Goal: Information Seeking & Learning: Learn about a topic

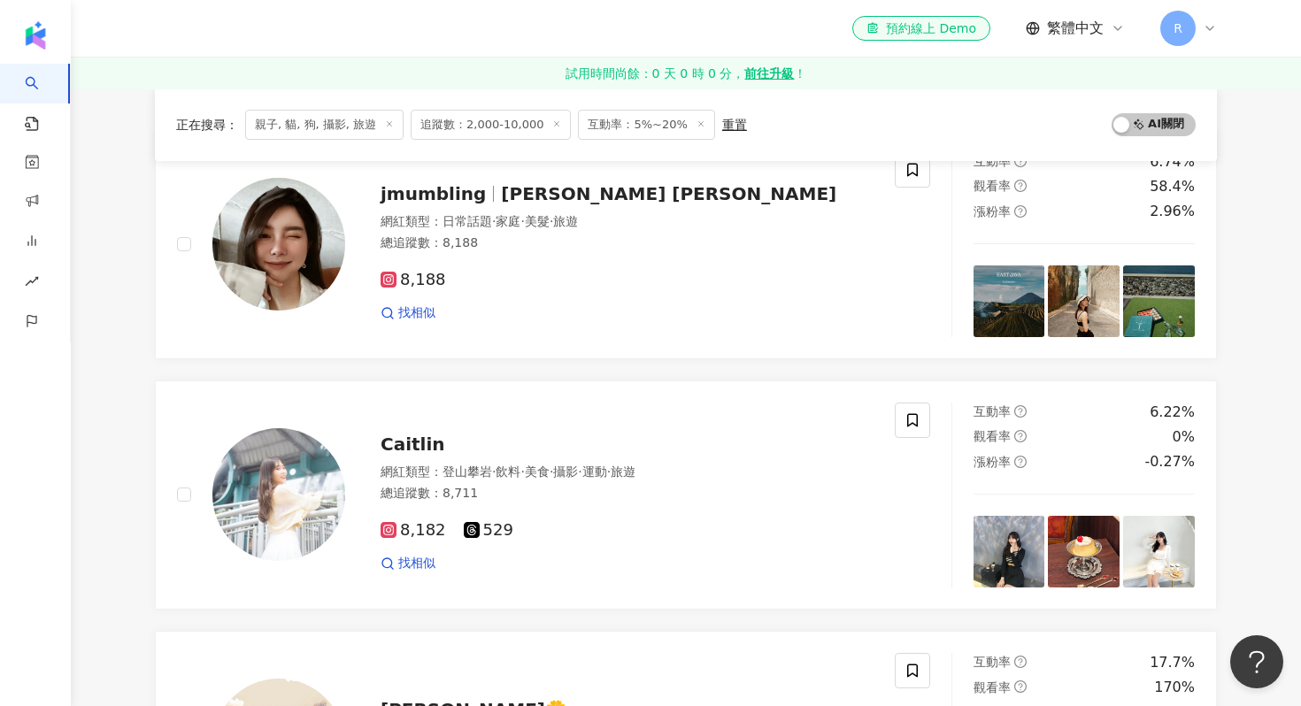
scroll to position [217, 0]
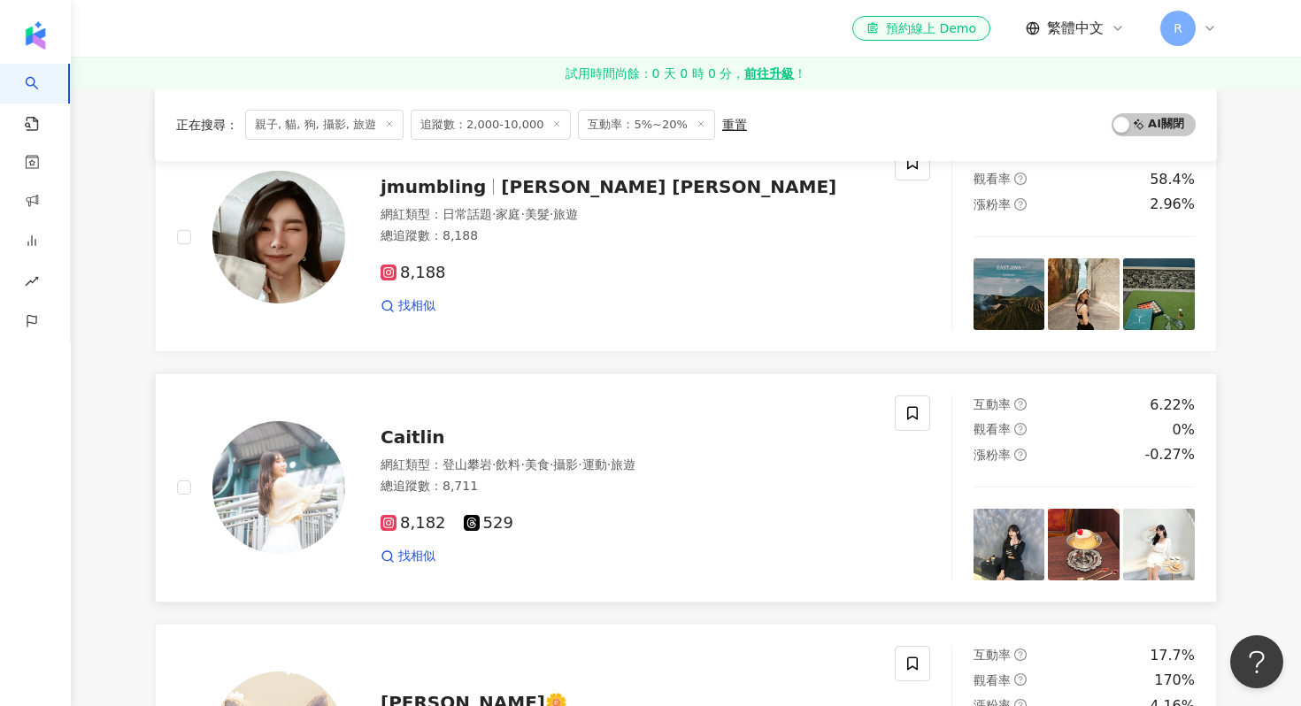
click at [236, 508] on img at bounding box center [278, 487] width 133 height 133
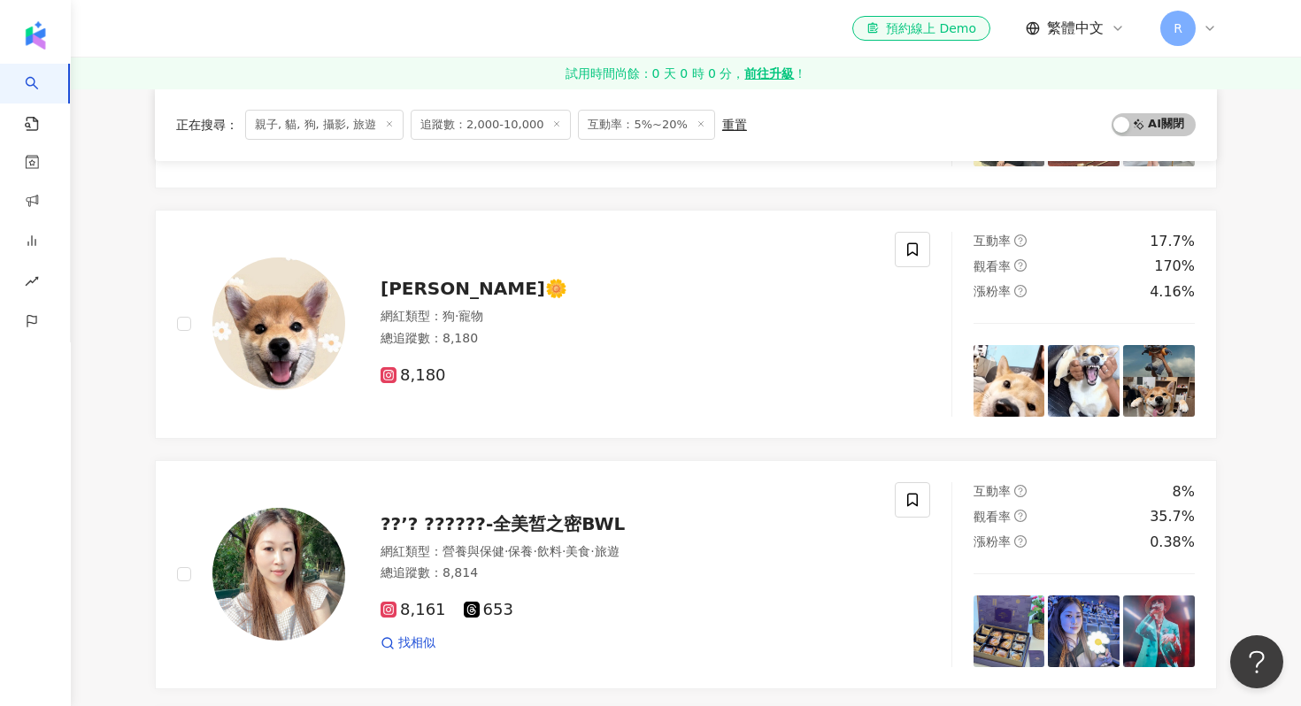
scroll to position [696, 0]
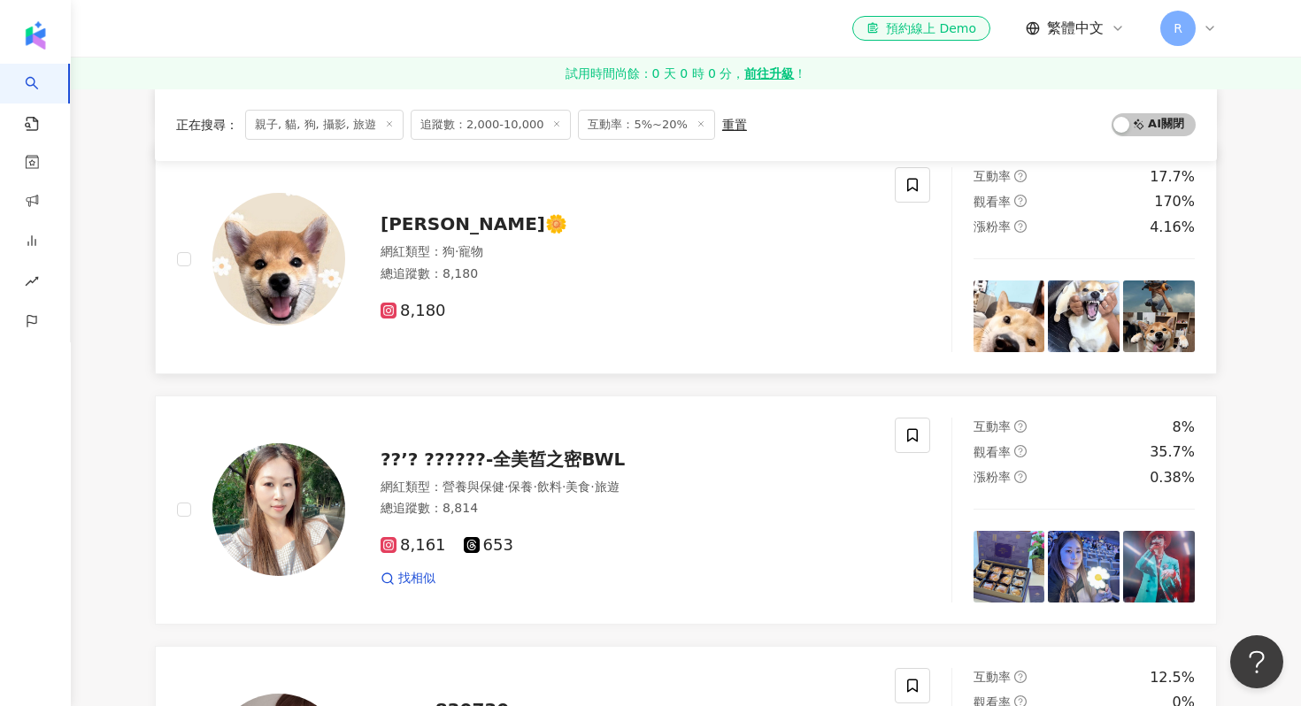
click at [319, 273] on img at bounding box center [278, 259] width 133 height 133
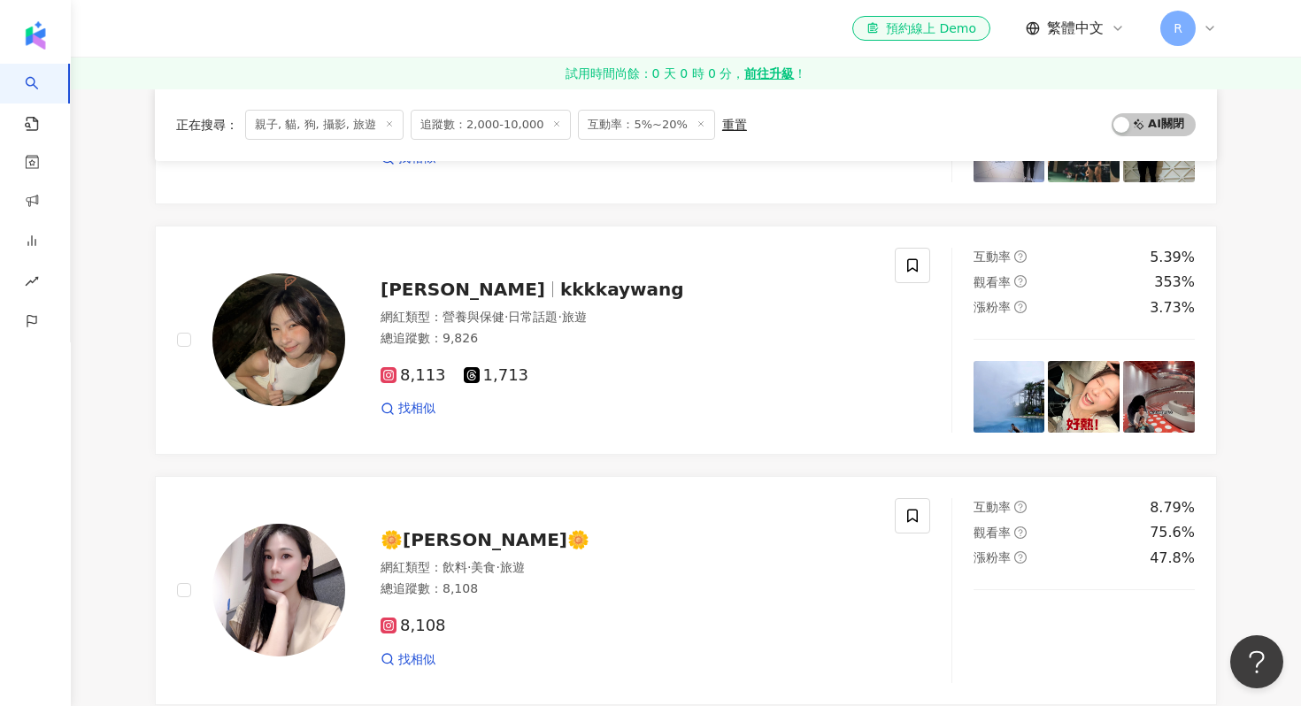
scroll to position [1869, 0]
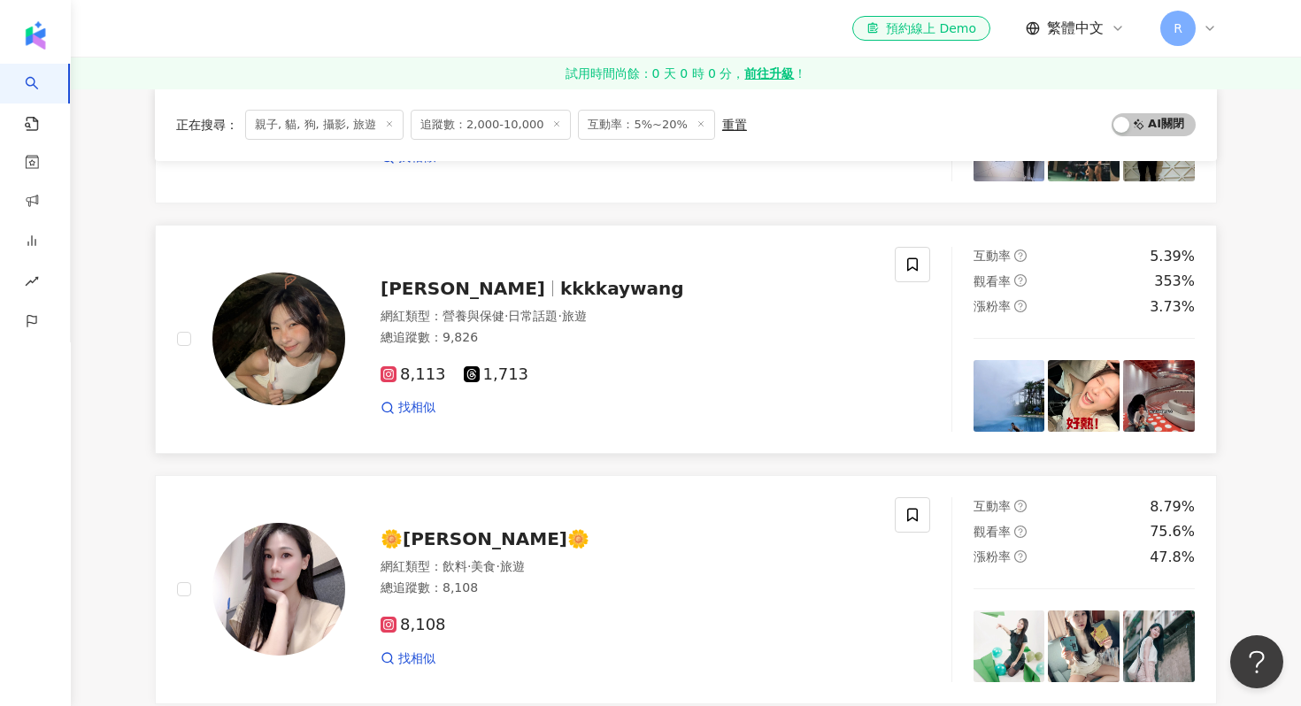
click at [300, 334] on img at bounding box center [278, 339] width 133 height 133
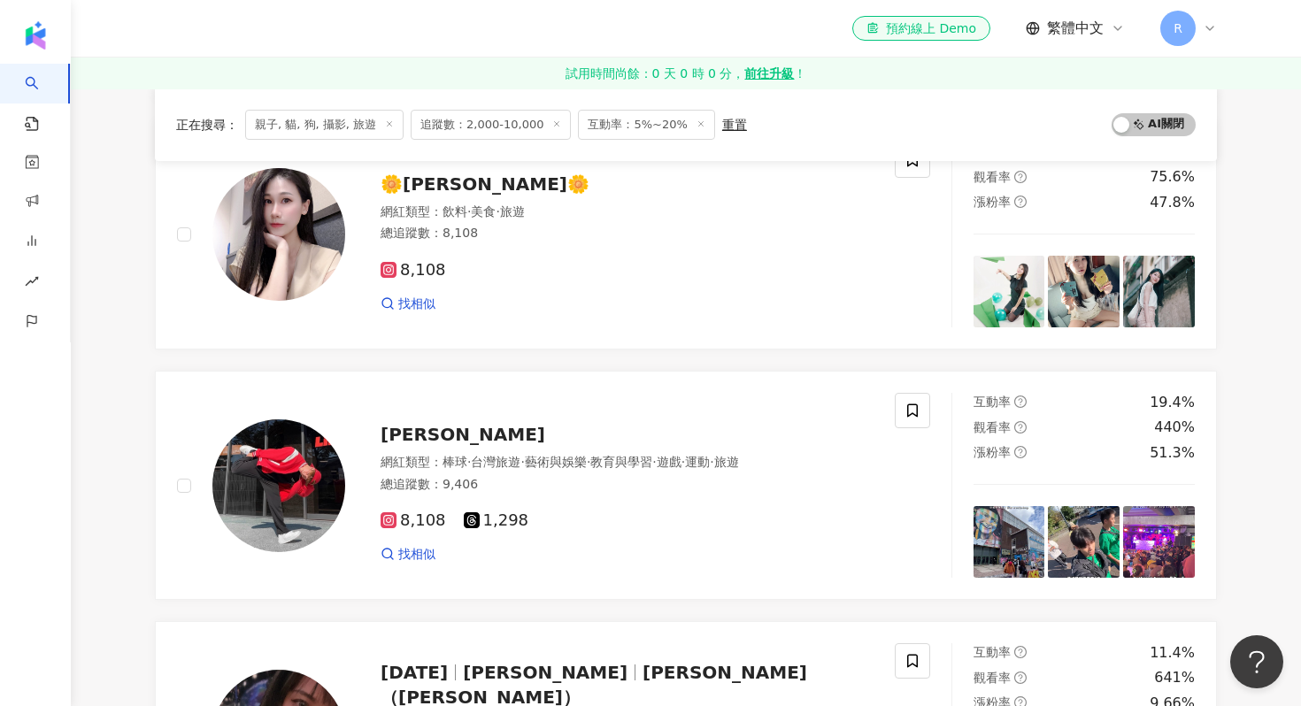
scroll to position [2230, 0]
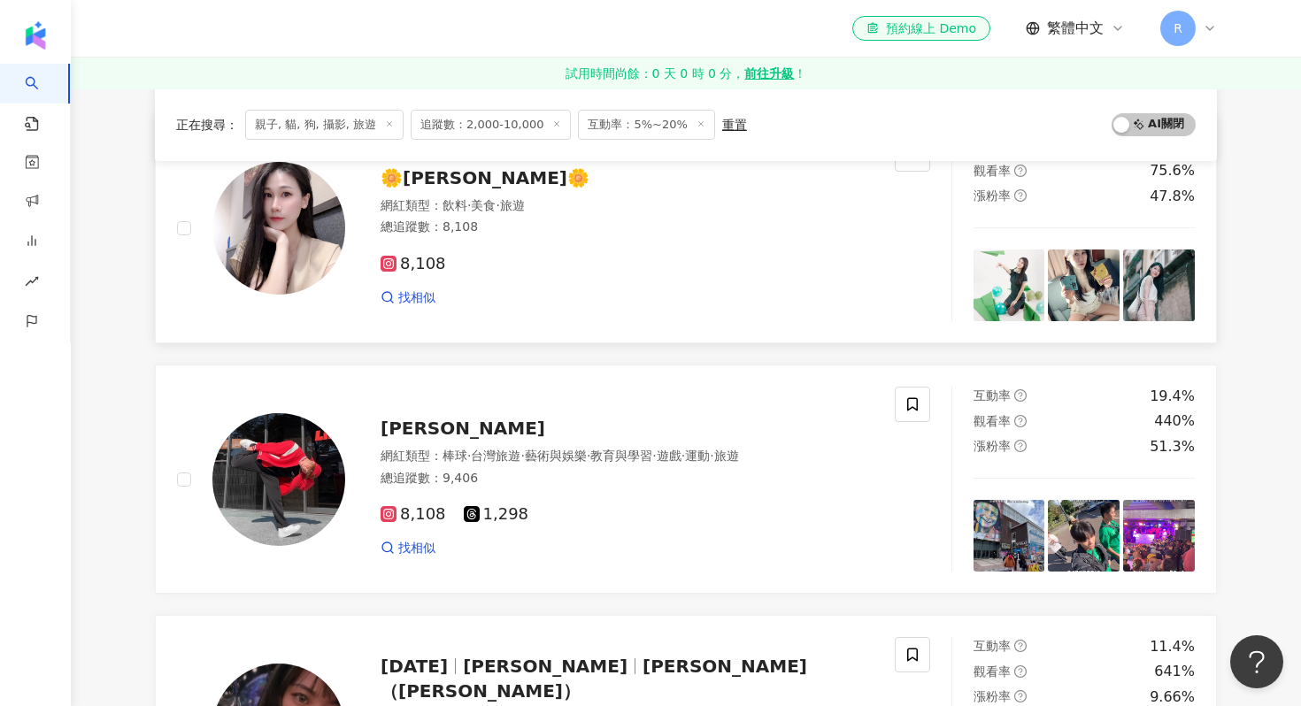
click at [283, 241] on img at bounding box center [278, 228] width 133 height 133
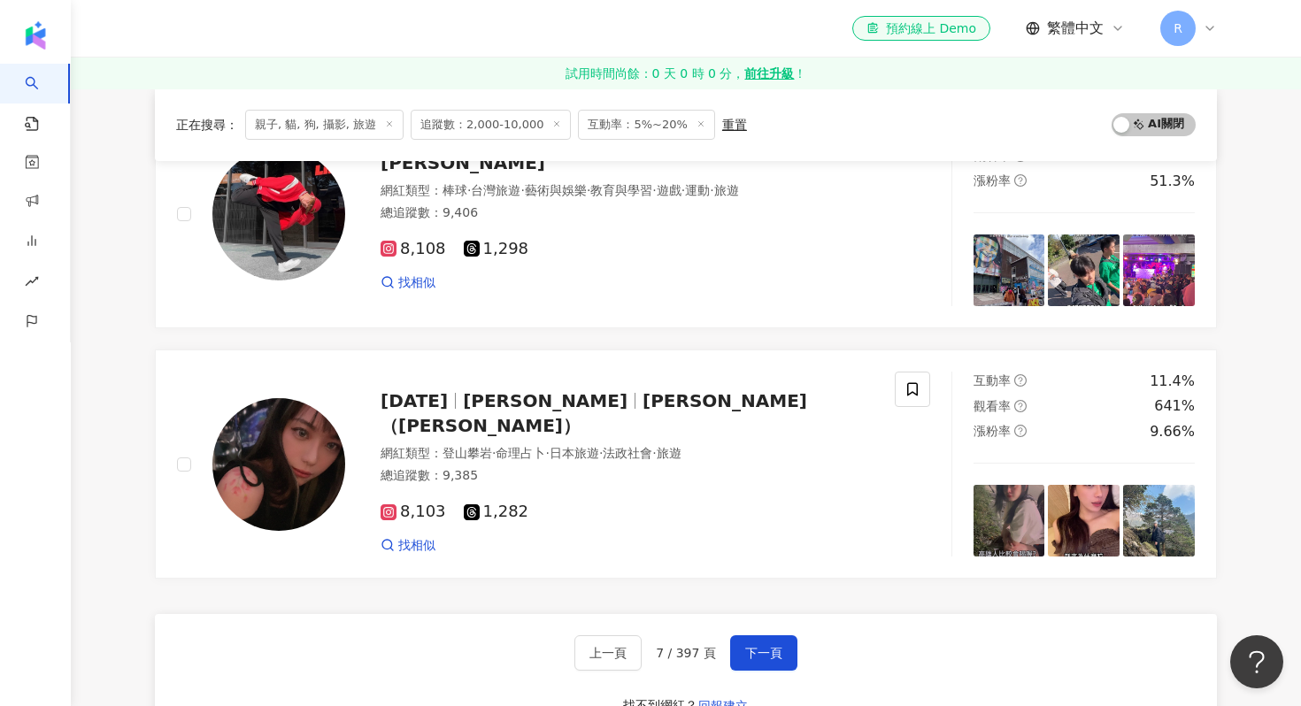
scroll to position [2503, 0]
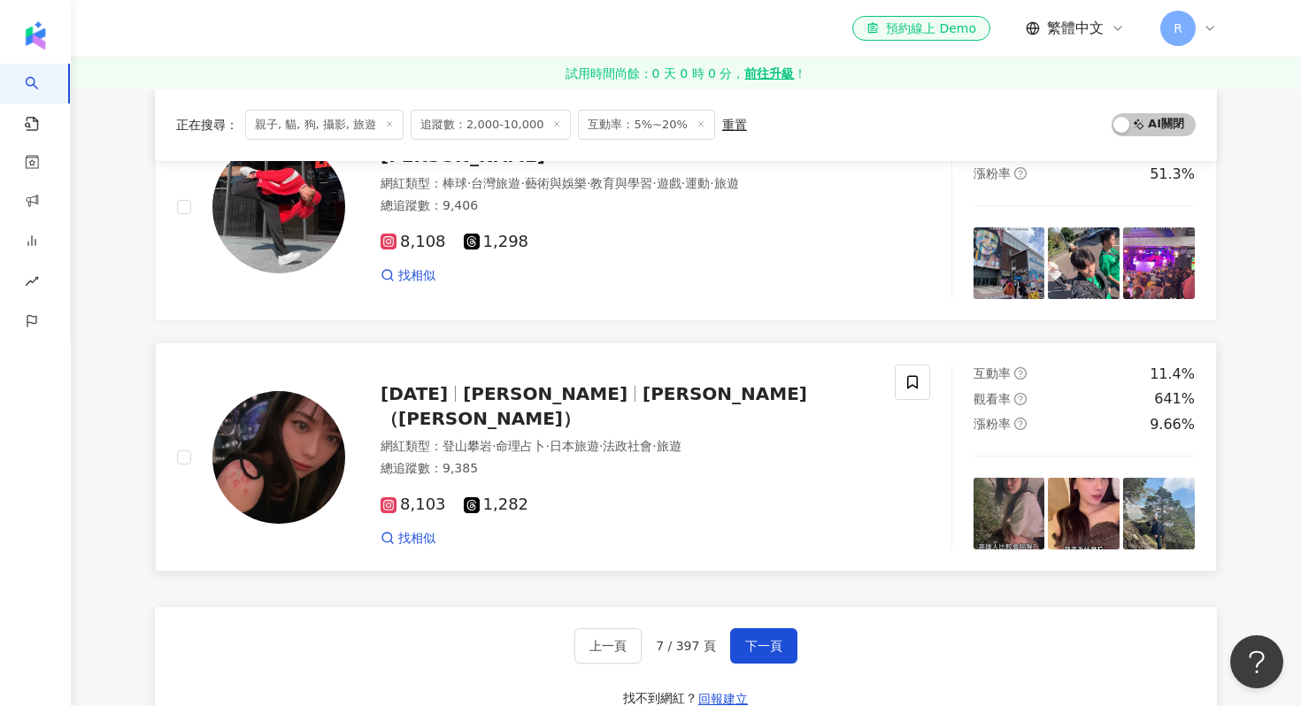
click at [247, 459] on img at bounding box center [278, 457] width 133 height 133
click at [746, 635] on button "下一頁" at bounding box center [763, 646] width 67 height 35
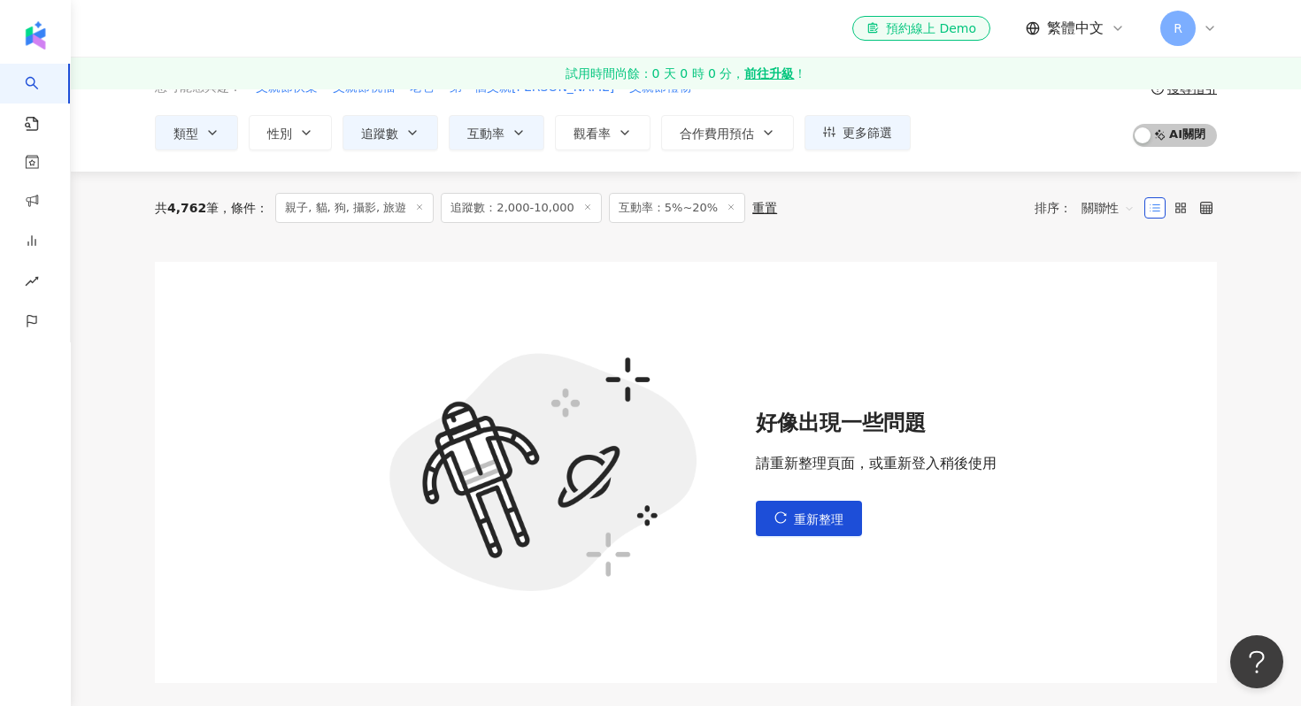
scroll to position [94, 0]
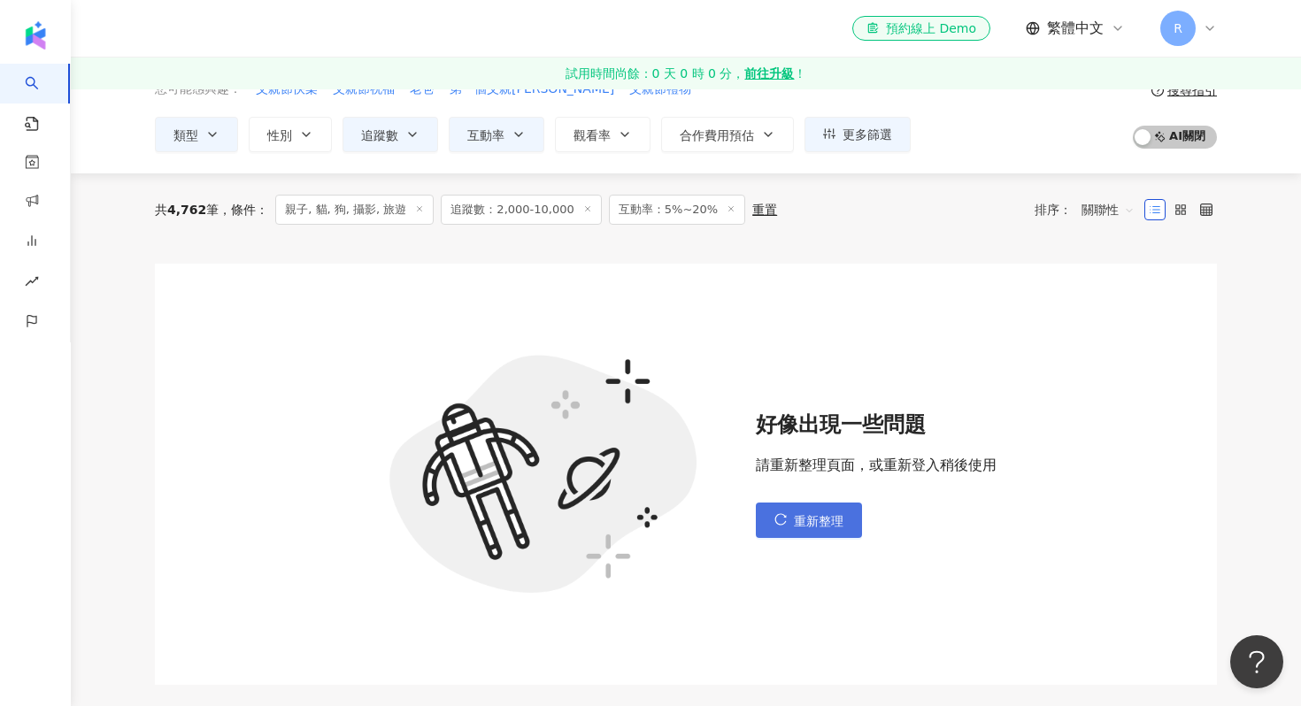
click at [789, 520] on button "重新整理" at bounding box center [809, 520] width 106 height 35
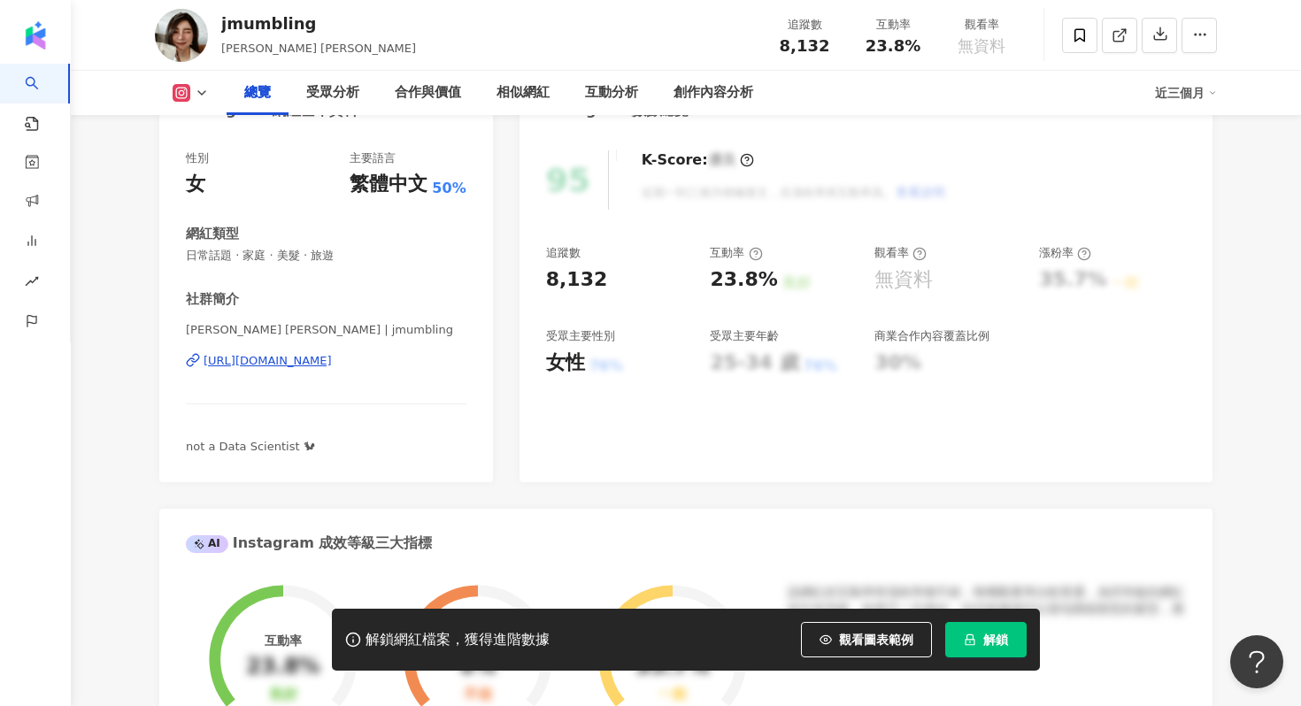
scroll to position [226, 0]
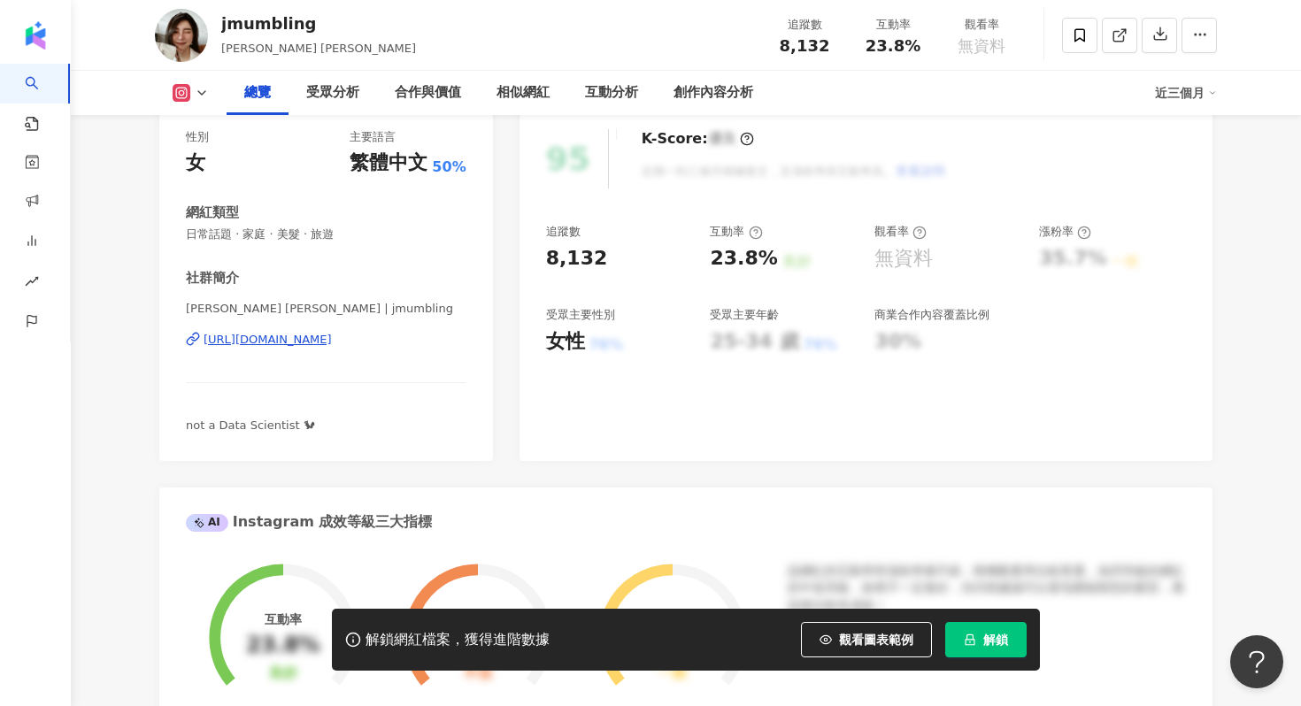
click at [332, 341] on div "[URL][DOMAIN_NAME]" at bounding box center [268, 340] width 128 height 16
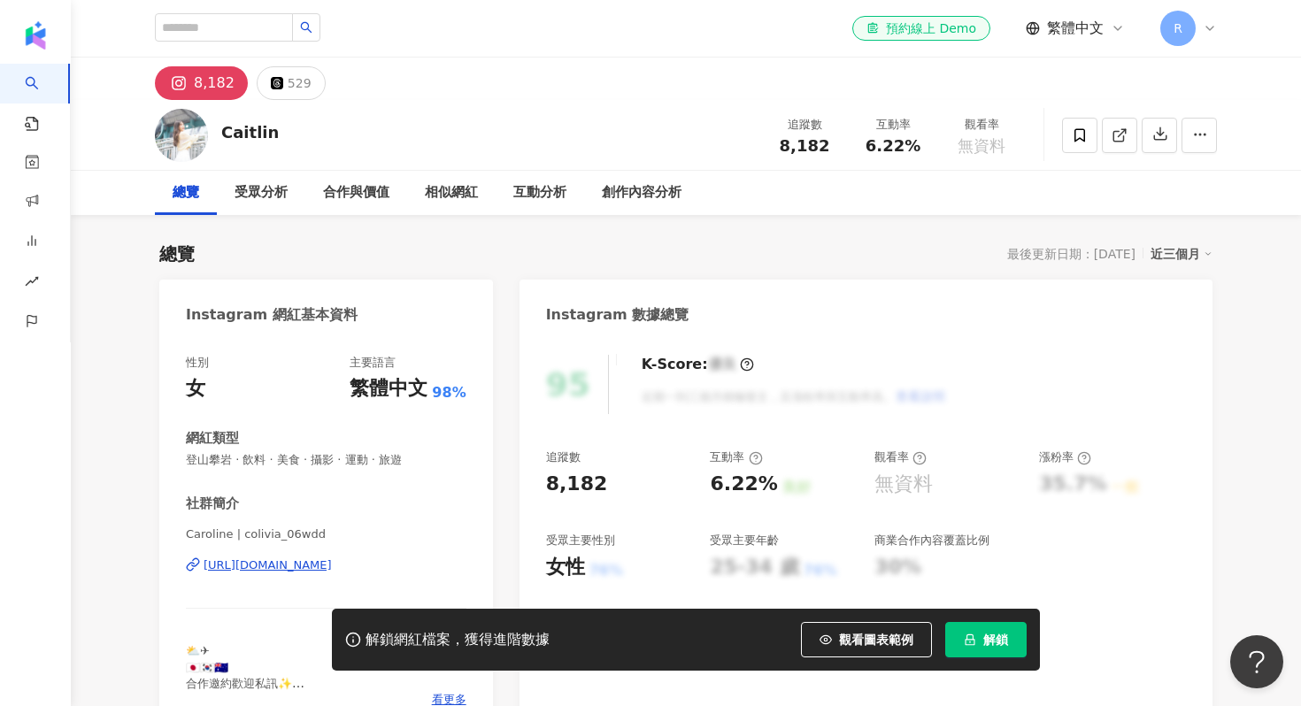
click at [272, 569] on div "https://www.instagram.com/colivia_06wdd/" at bounding box center [268, 566] width 128 height 16
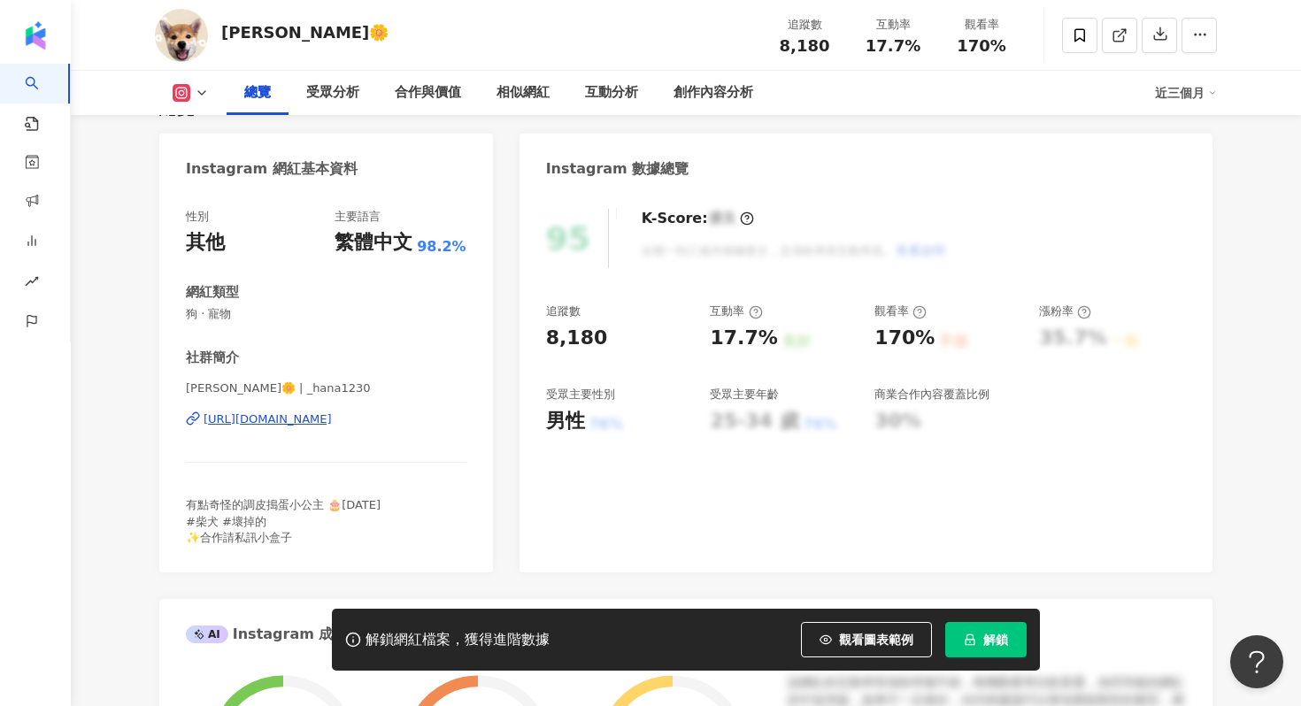
scroll to position [162, 0]
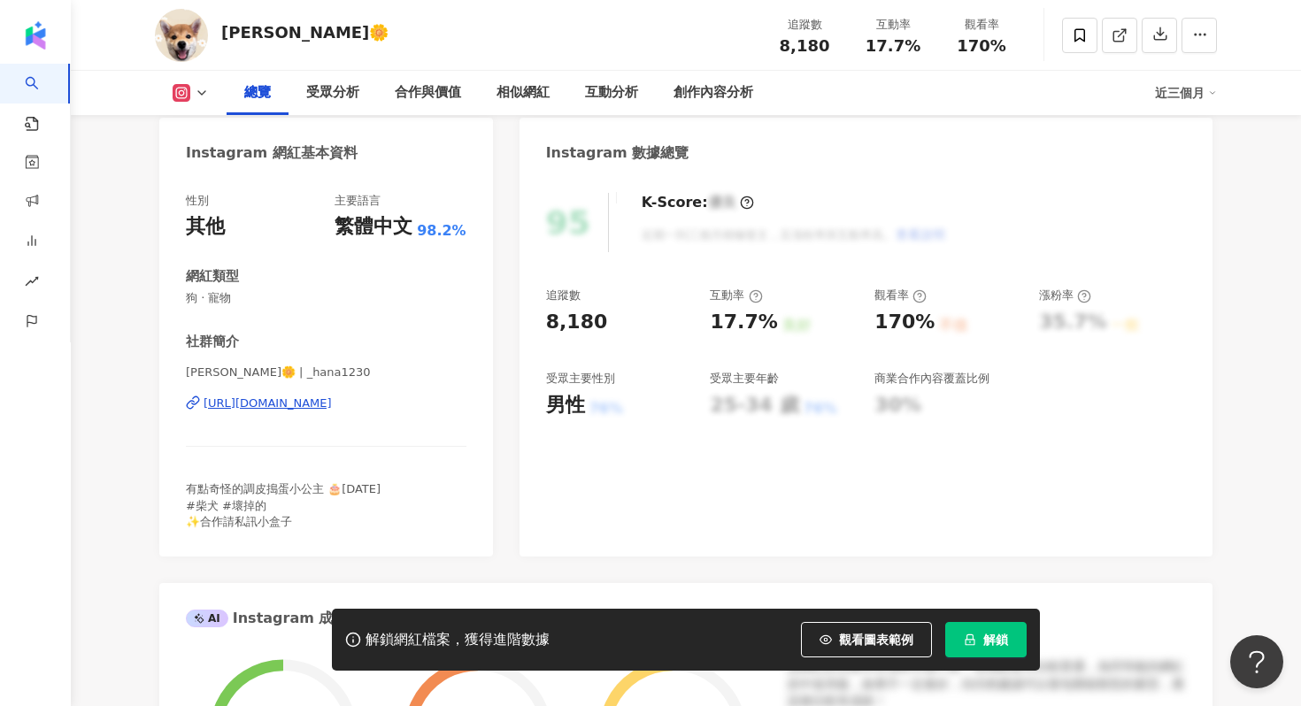
click at [278, 402] on div "https://www.instagram.com/_hana1230/" at bounding box center [268, 404] width 128 height 16
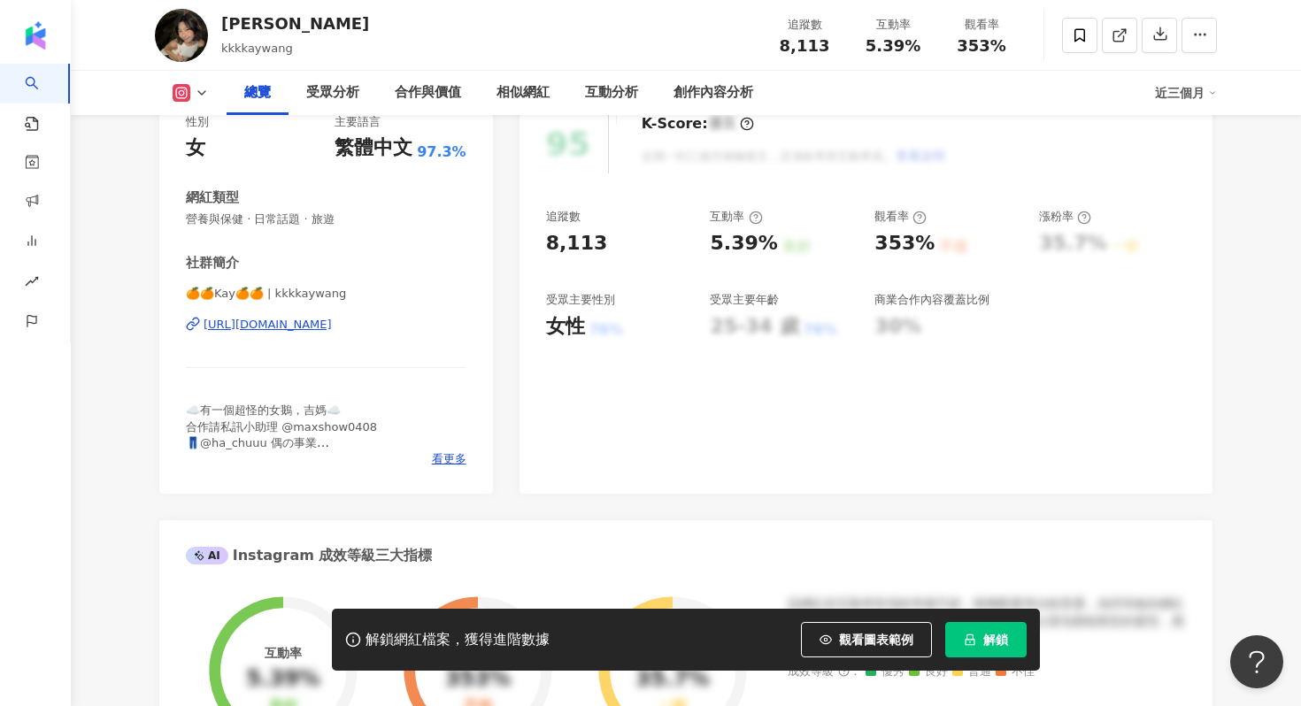
scroll to position [263, 0]
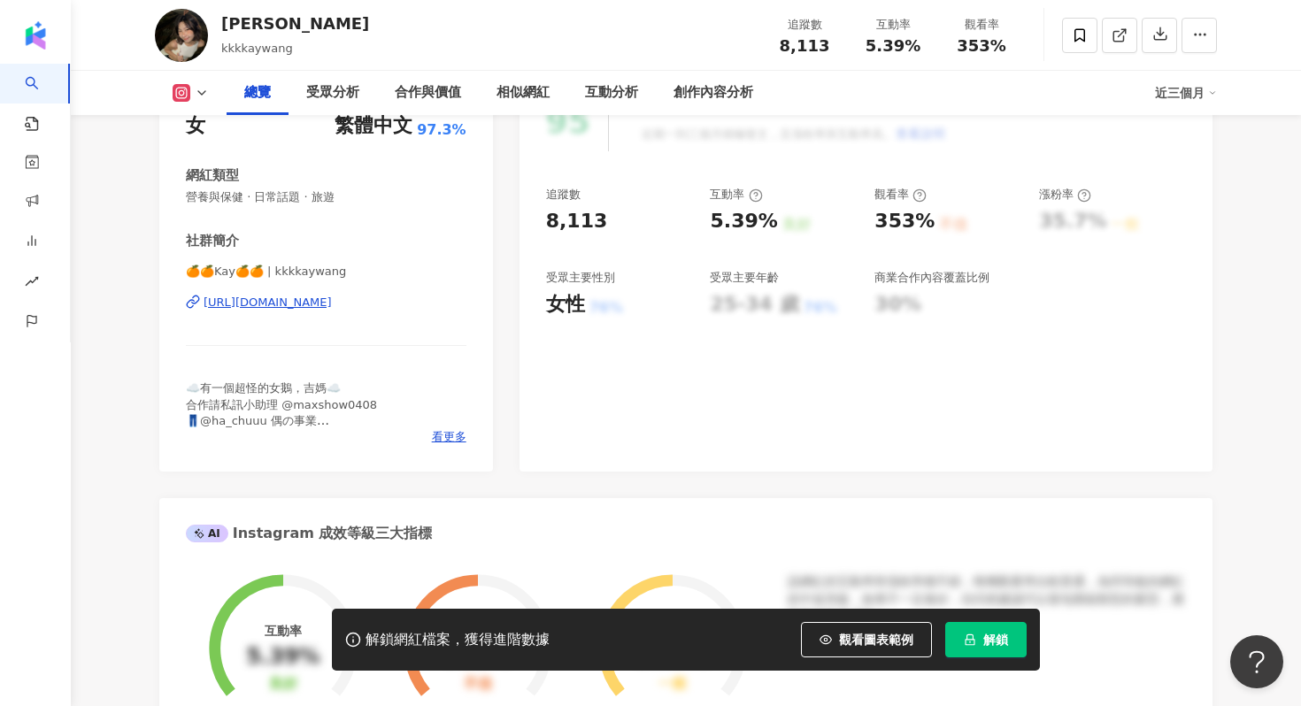
click at [332, 302] on div "https://www.instagram.com/kkkkaywang/" at bounding box center [268, 303] width 128 height 16
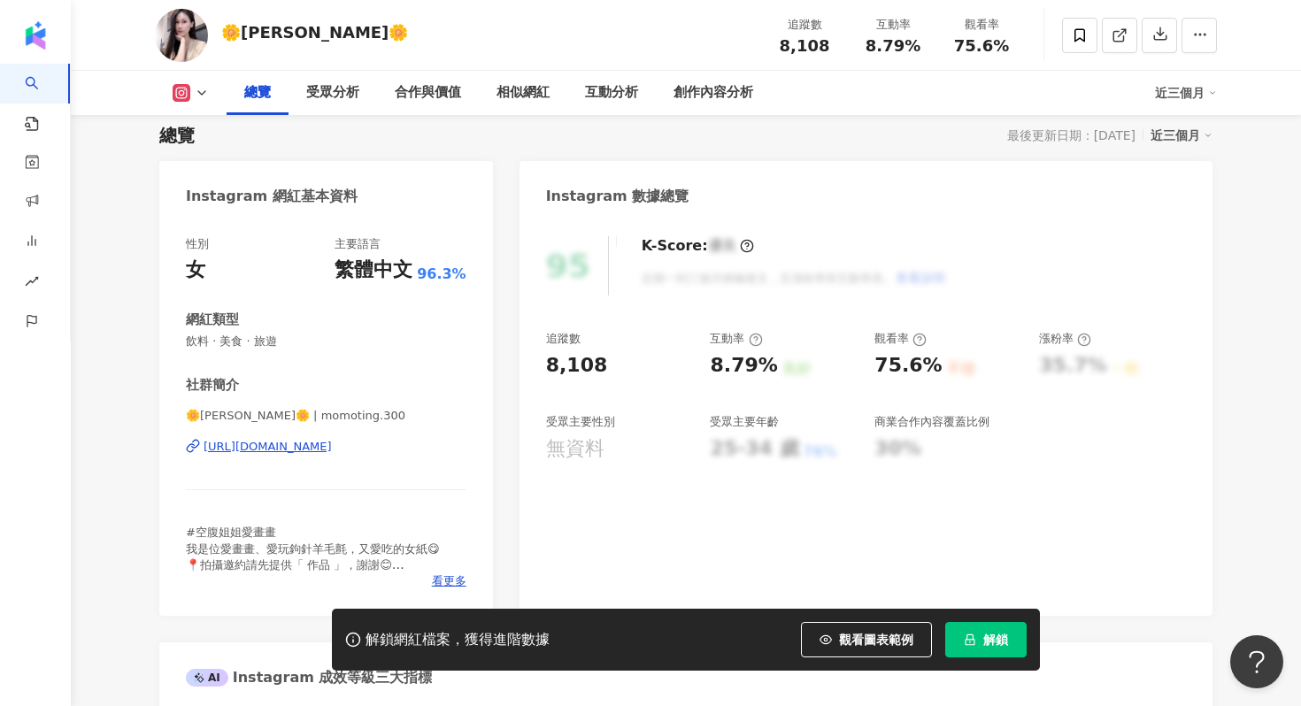
scroll to position [212, 0]
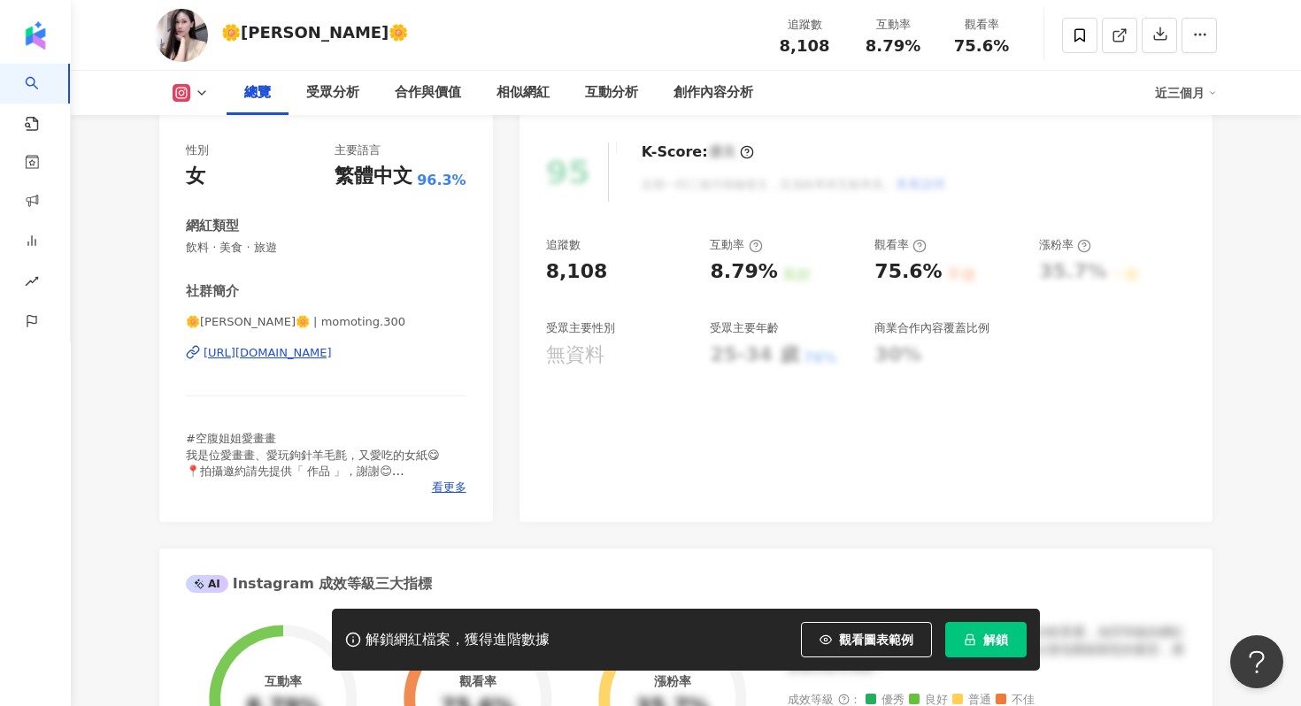
click at [264, 360] on div "https://www.instagram.com/momoting.300/" at bounding box center [268, 353] width 128 height 16
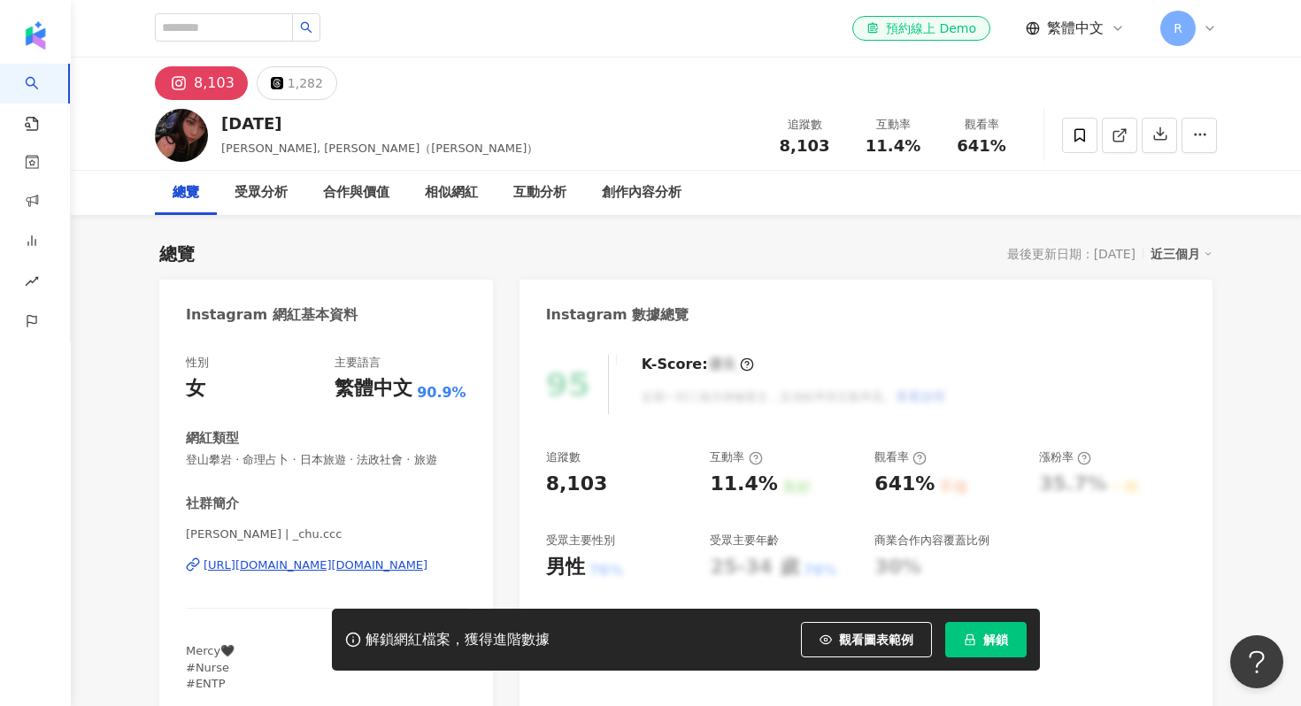
click at [237, 571] on div "[URL][DOMAIN_NAME][DOMAIN_NAME]" at bounding box center [316, 566] width 224 height 16
